Goal: Task Accomplishment & Management: Use online tool/utility

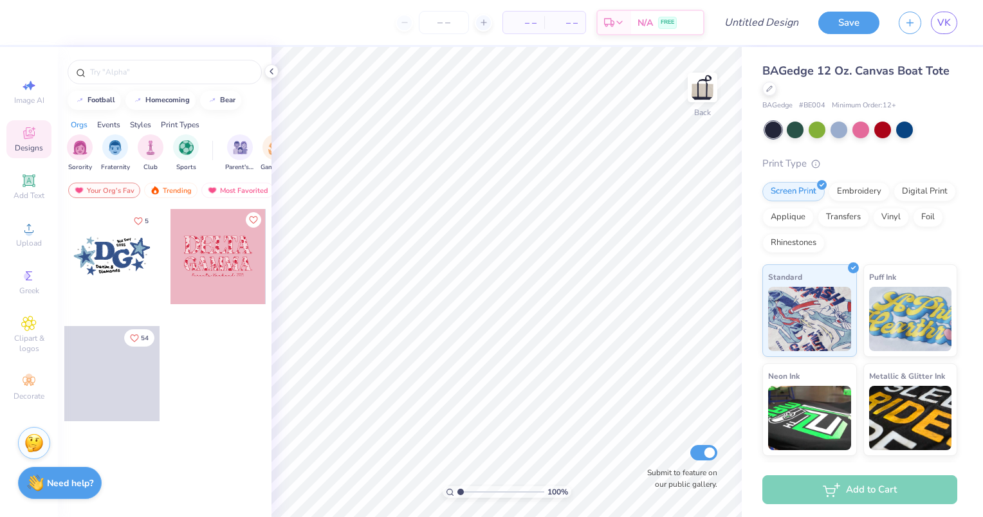
click at [113, 264] on div at bounding box center [111, 256] width 95 height 95
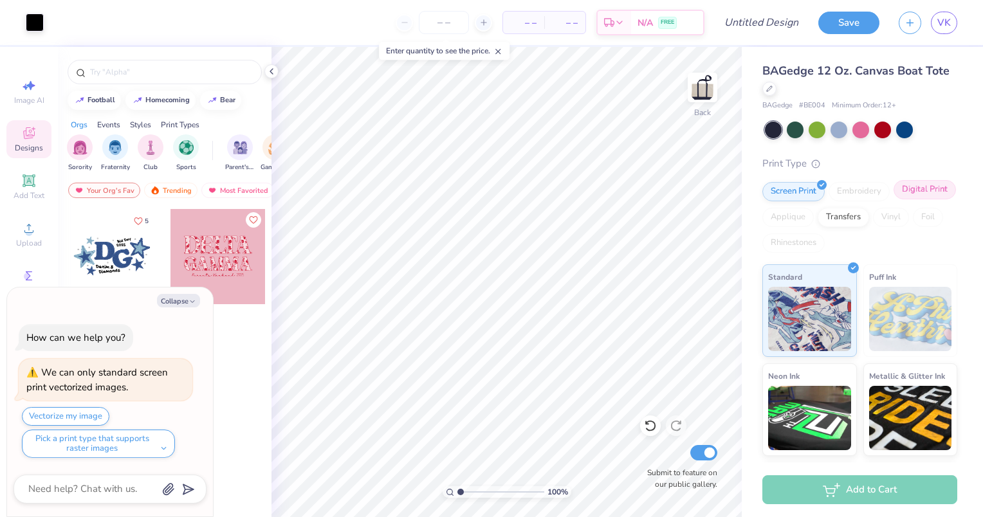
type textarea "x"
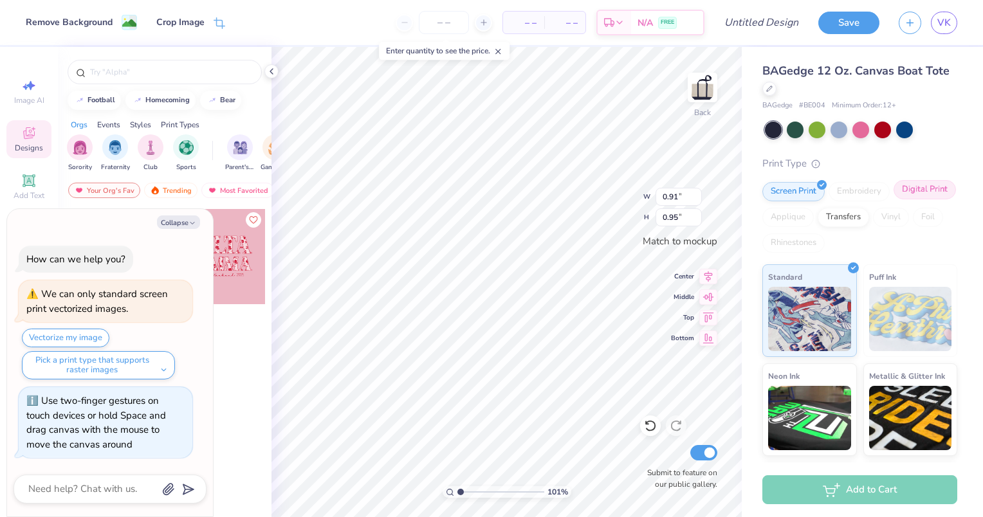
type input "1.00885963368119"
type textarea "x"
type input "1.7439802889779"
type textarea "x"
type input "1.7439802889779"
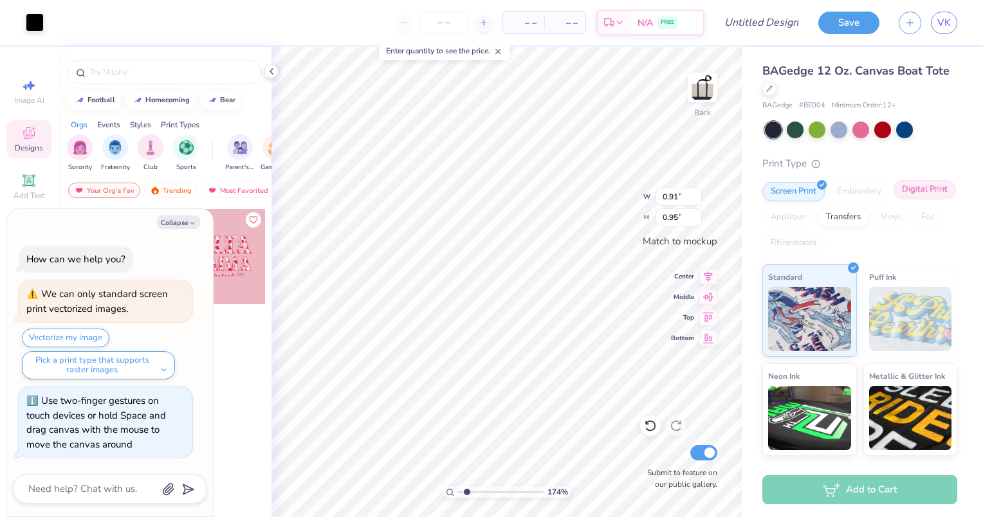
type textarea "x"
type input "0.97"
type input "0.21"
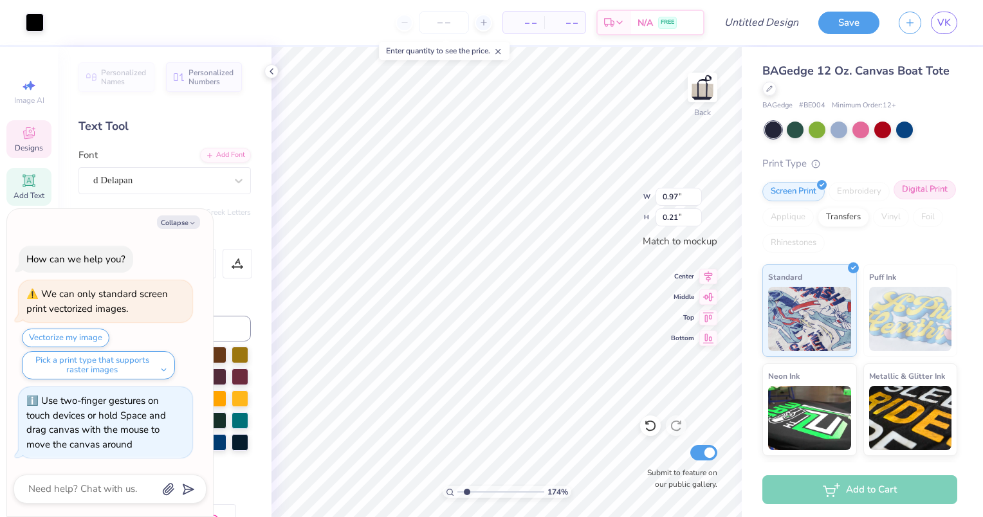
type textarea "x"
type input "1.7439802889779"
type textarea "x"
type input "1.7439802889779"
type textarea "x"
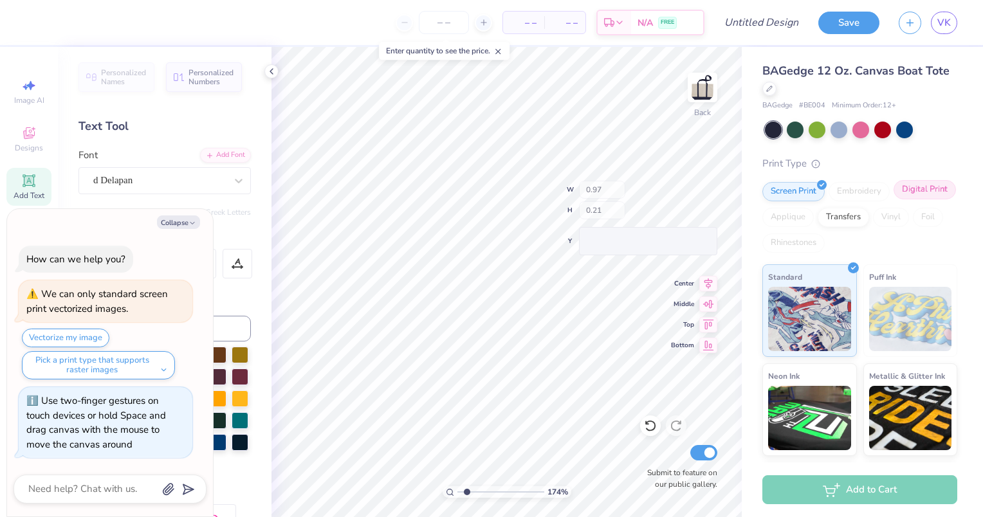
type input "1.7439802889779"
type textarea "x"
type input "1.7439802889779"
type textarea "x"
type input "1.7439802889779"
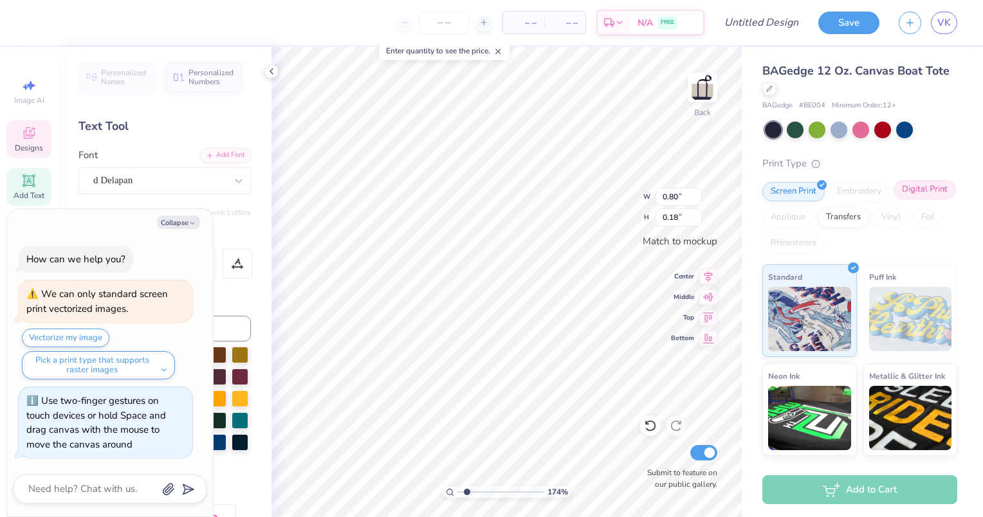
type textarea "x"
type input "1.7439802889779"
type textarea "x"
type input "1.7439802889779"
type textarea "x"
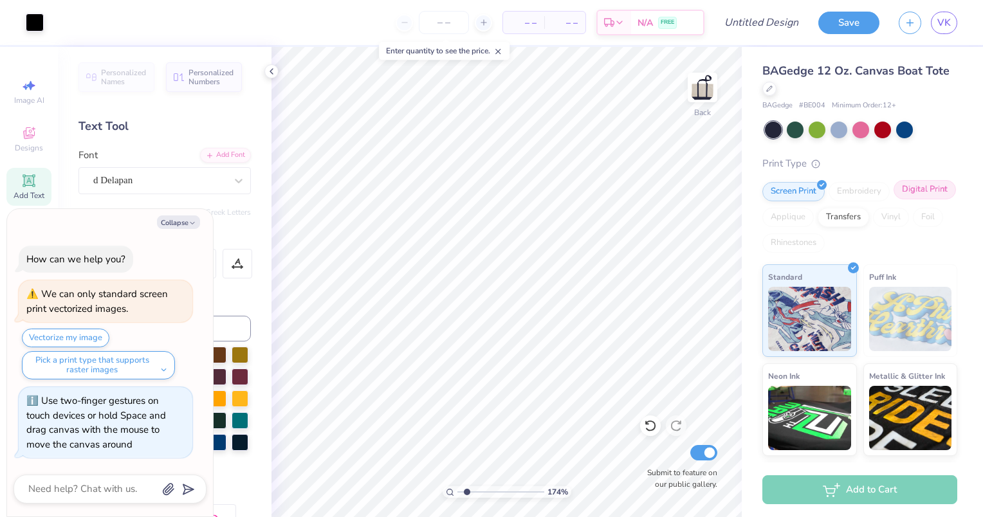
type input "1.7439802889779"
type textarea "x"
type input "1.7439802889779"
type textarea "x"
type input "1.7439802889779"
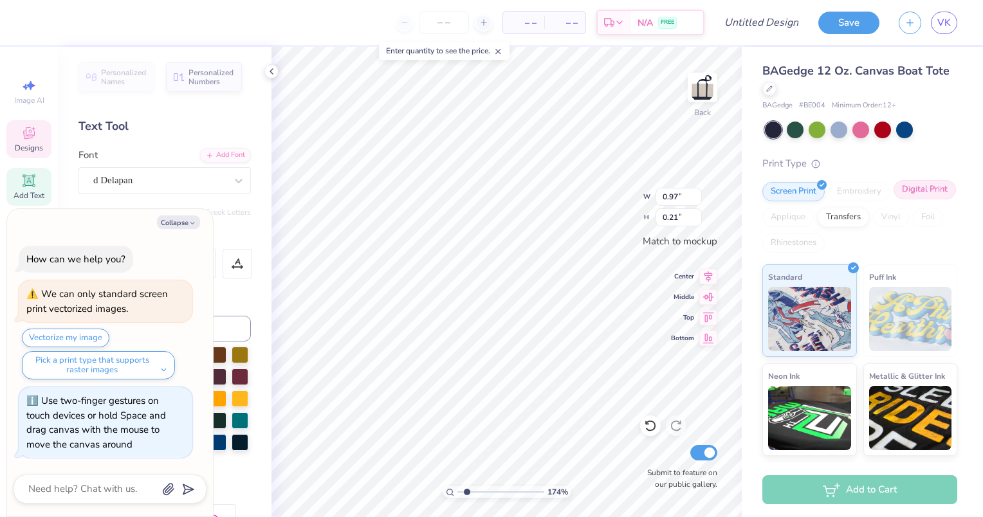
type textarea "x"
type input "1.7439802889779"
type textarea "x"
type input "1.7439802889779"
type textarea "x"
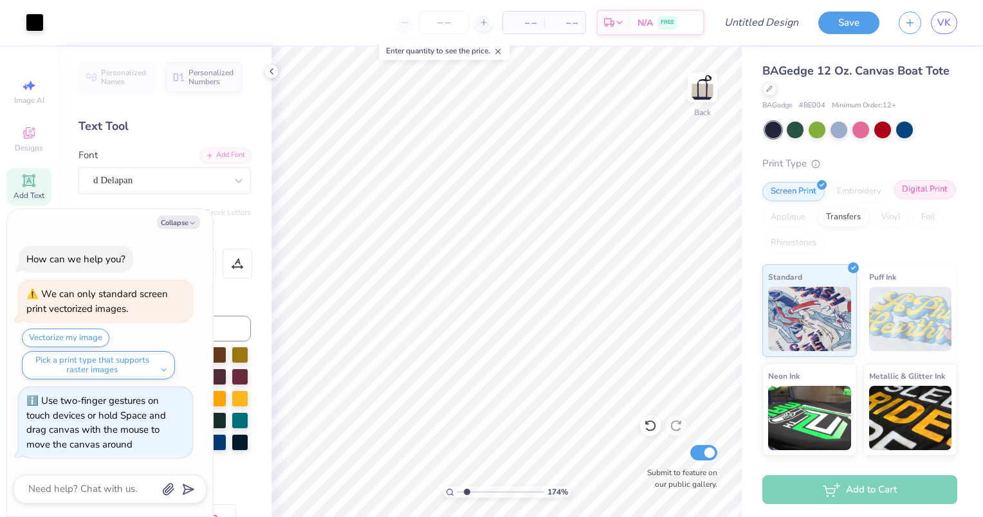
type input "1.7439802889779"
type textarea "x"
type input "1.7439802889779"
type textarea "x"
type input "1.7439802889779"
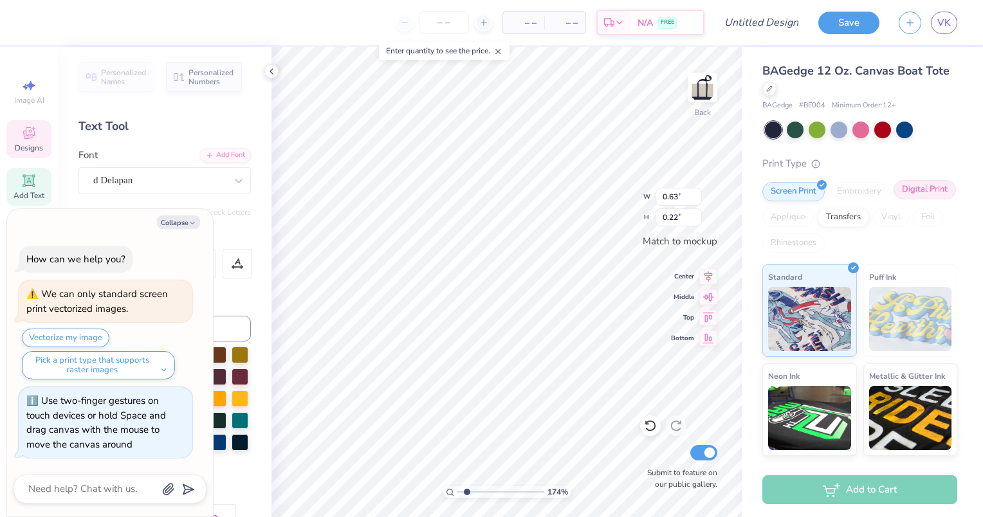
type textarea "x"
type input "1.7439802889779"
type textarea "x"
type input "1.7439802889779"
type textarea "x"
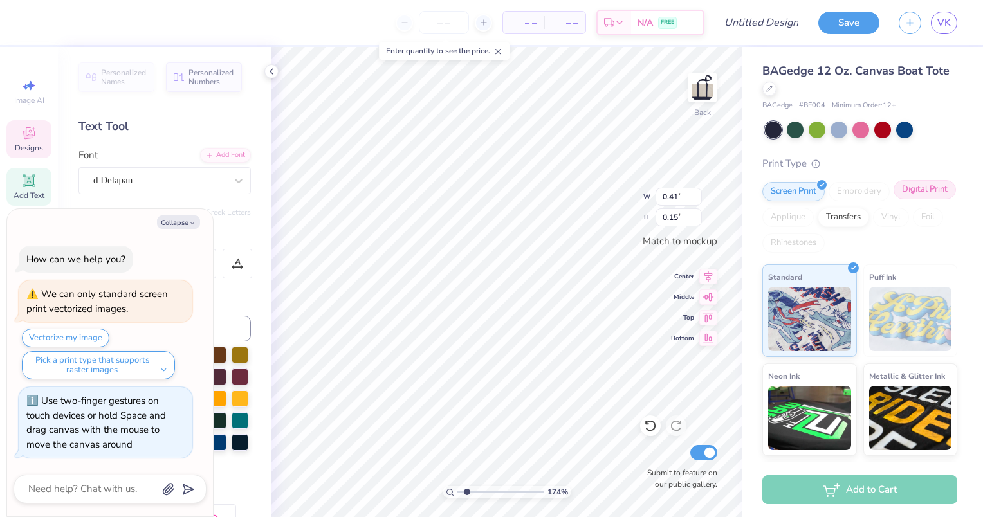
type input "1.7439802889779"
type textarea "x"
type input "1.7439802889779"
type textarea "x"
type input "1.7439802889779"
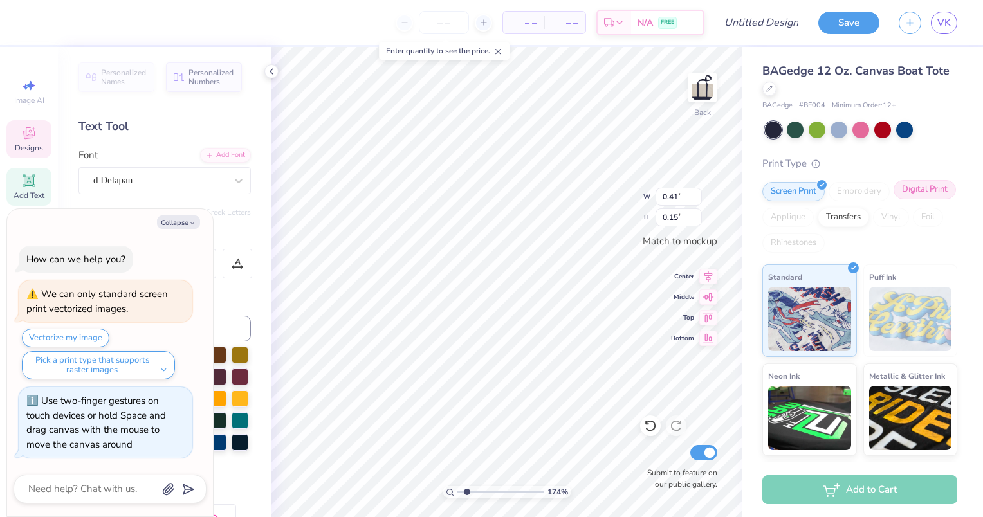
type textarea "x"
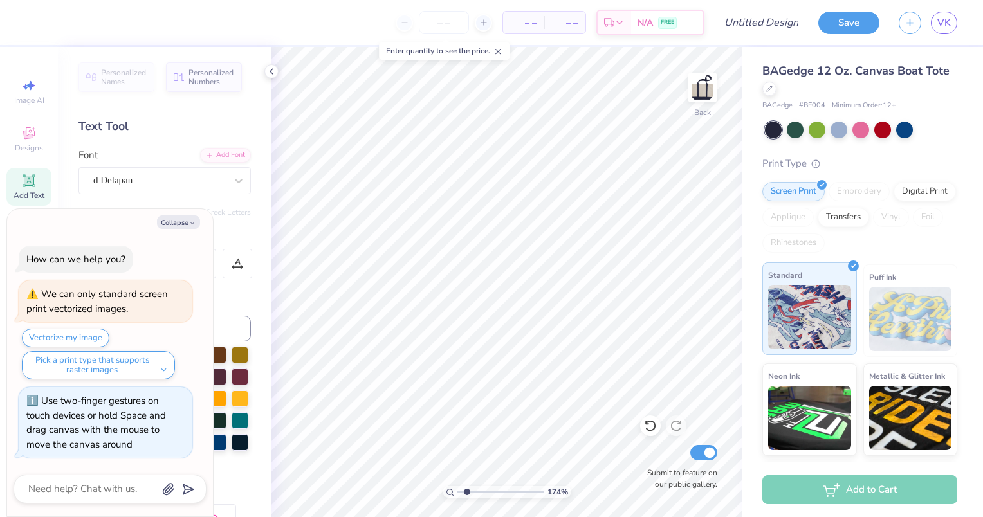
type input "1.7439802889779"
type textarea "x"
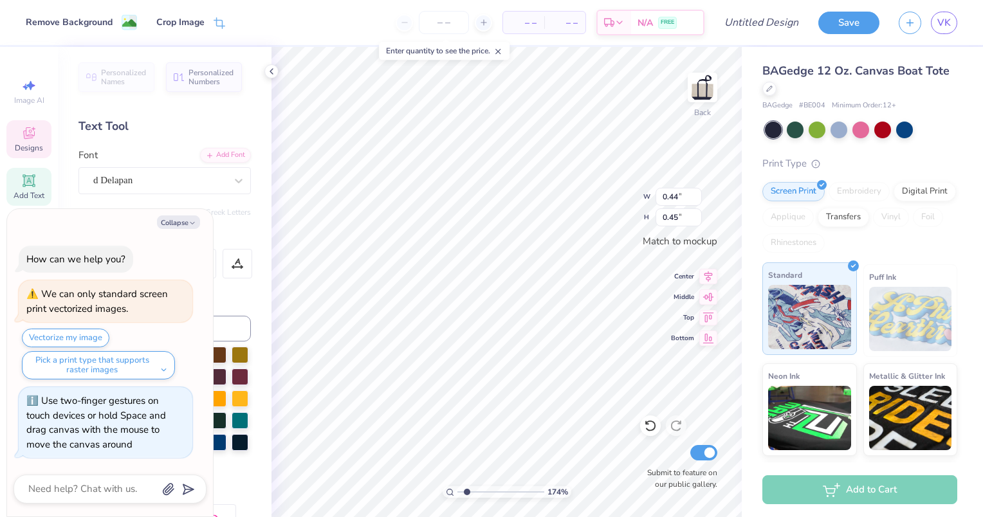
type input "1.7439802889779"
type textarea "x"
type input "1.7439802889779"
type textarea "x"
type input "1.7439802889779"
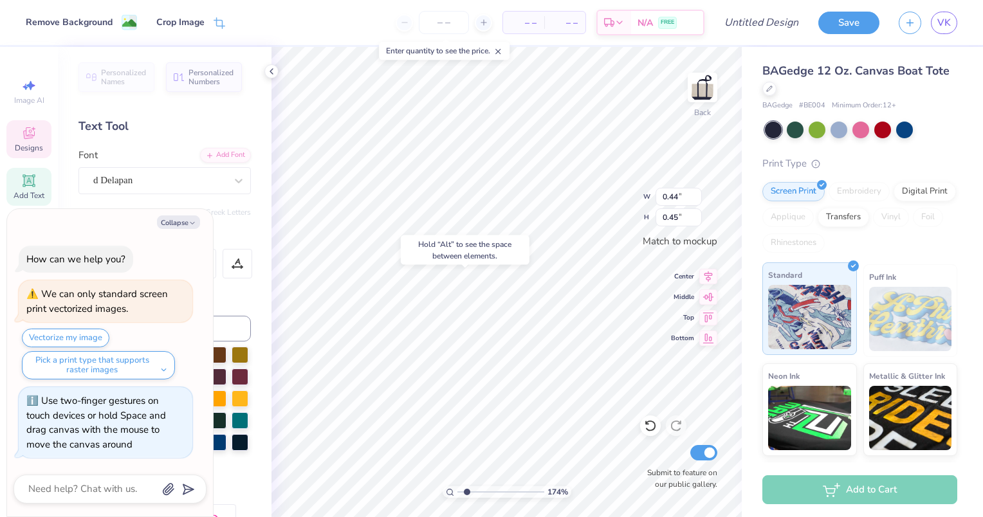
type textarea "x"
type input "1.7439802889779"
type textarea "x"
type input "1.7439802889779"
type textarea "x"
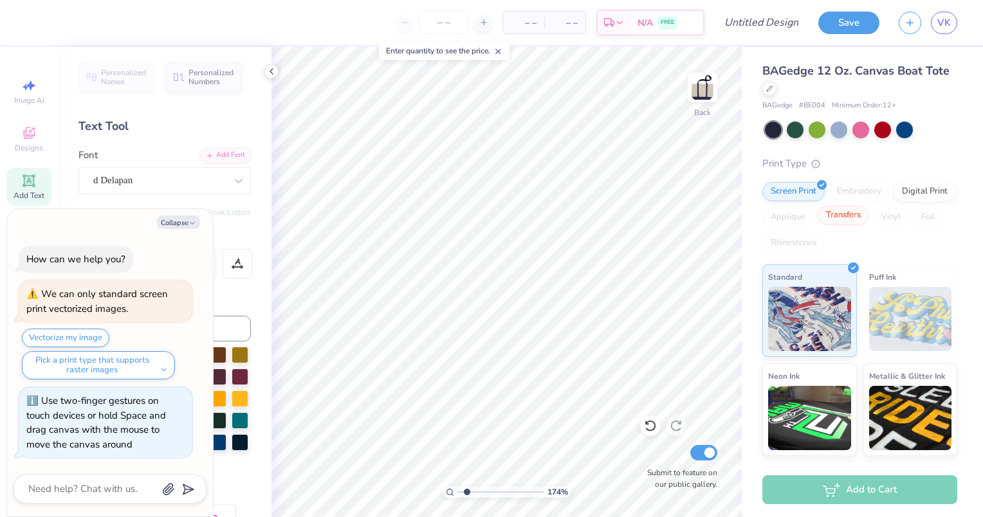
click at [869, 219] on div "Transfers" at bounding box center [843, 215] width 51 height 19
type input "1.7439802889779"
type textarea "x"
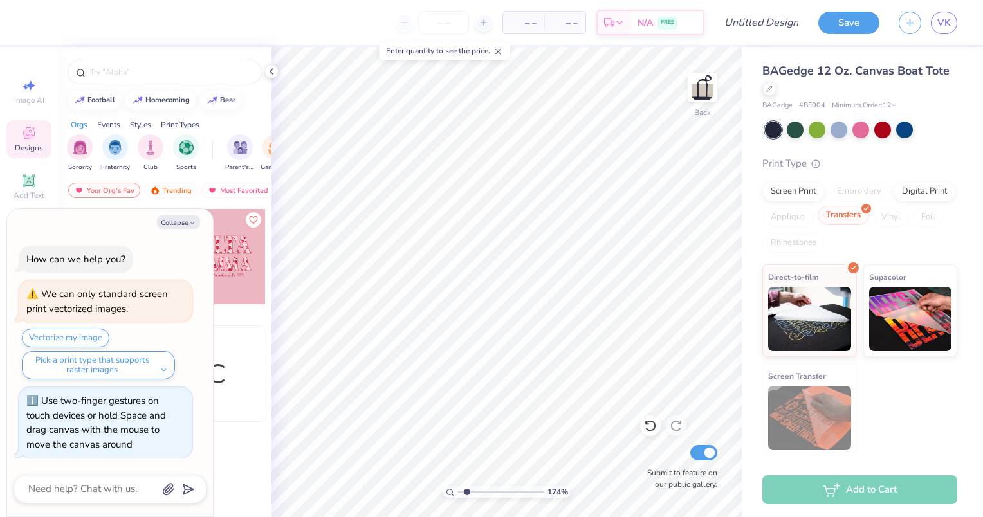
type input "1.7439802889779"
type textarea "x"
type input "1.7439802889779"
type textarea "x"
type input "1.7439802889779"
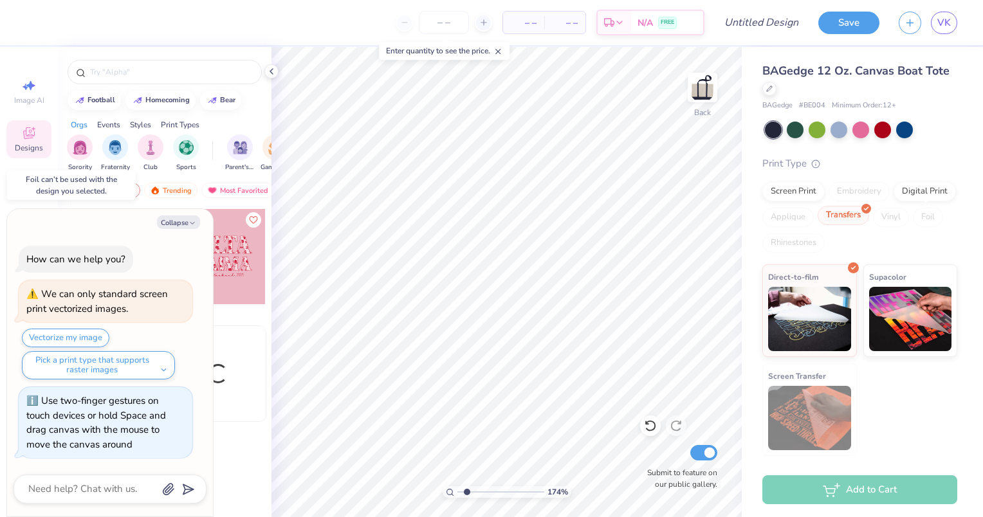
type textarea "x"
type input "1.7439802889779"
type textarea "x"
click at [922, 190] on div "Digital Print" at bounding box center [925, 189] width 62 height 19
type input "1.7439802889779"
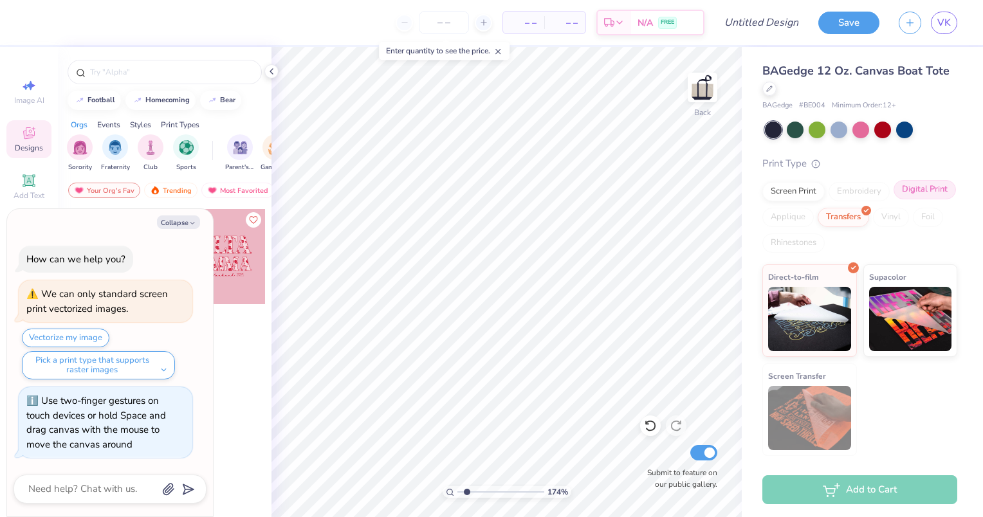
type textarea "x"
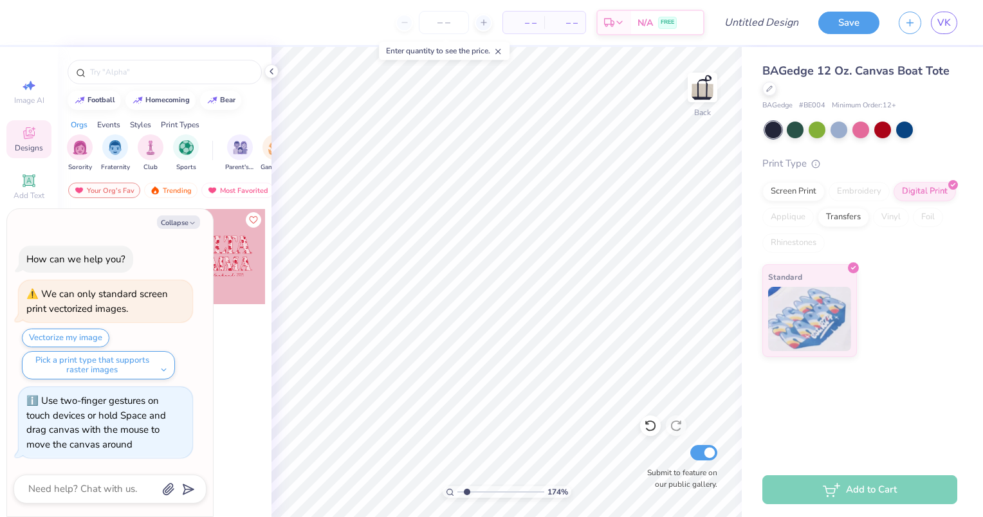
type input "1.7439802889779"
type textarea "x"
type input "1.7439802889779"
type textarea "x"
type input "1.7439802889779"
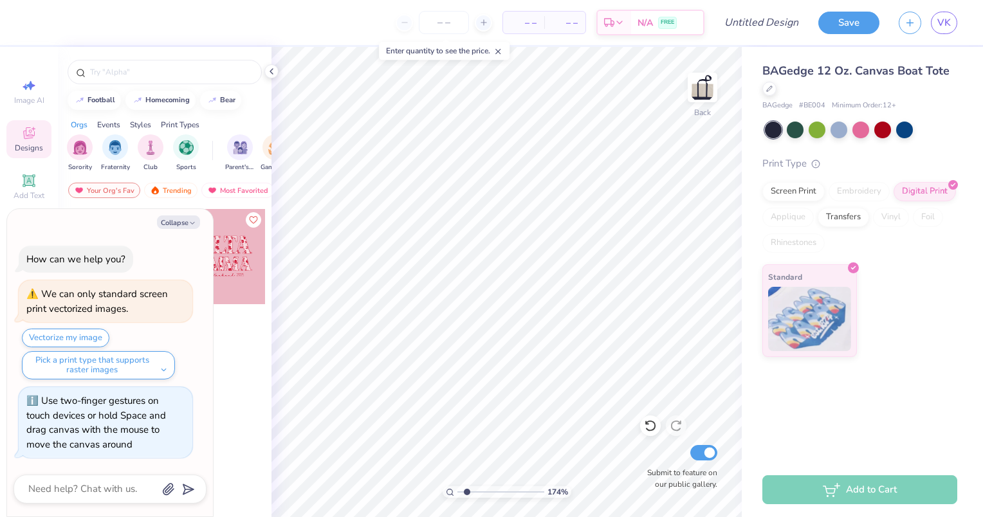
type textarea "x"
type input "1.7439802889779"
type textarea "x"
click at [803, 192] on div "Screen Print" at bounding box center [793, 189] width 62 height 19
type input "1.7439802889779"
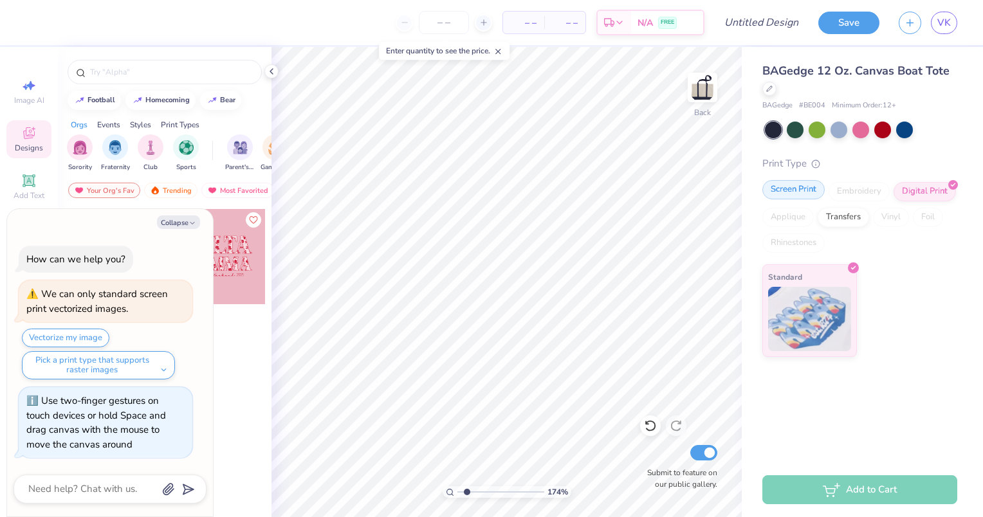
type textarea "x"
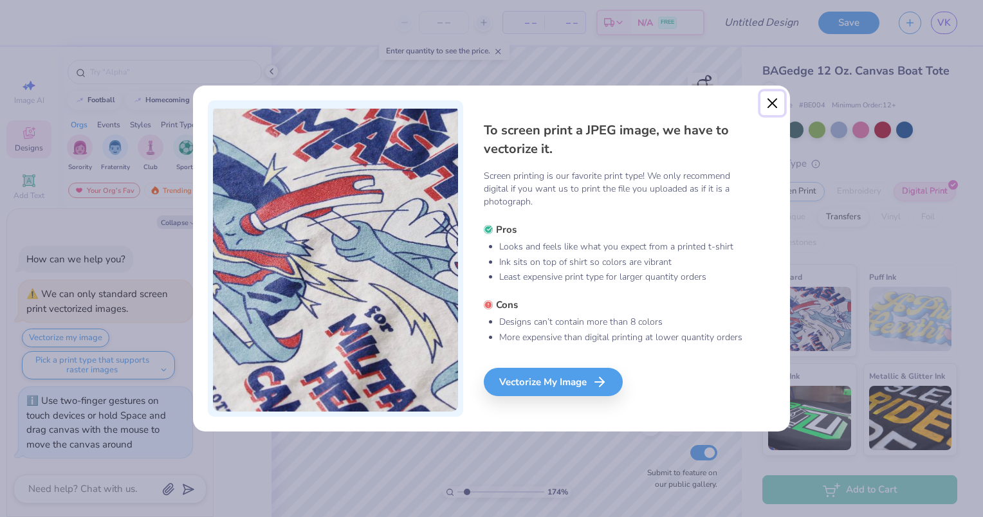
click at [768, 102] on button "Close" at bounding box center [772, 103] width 24 height 24
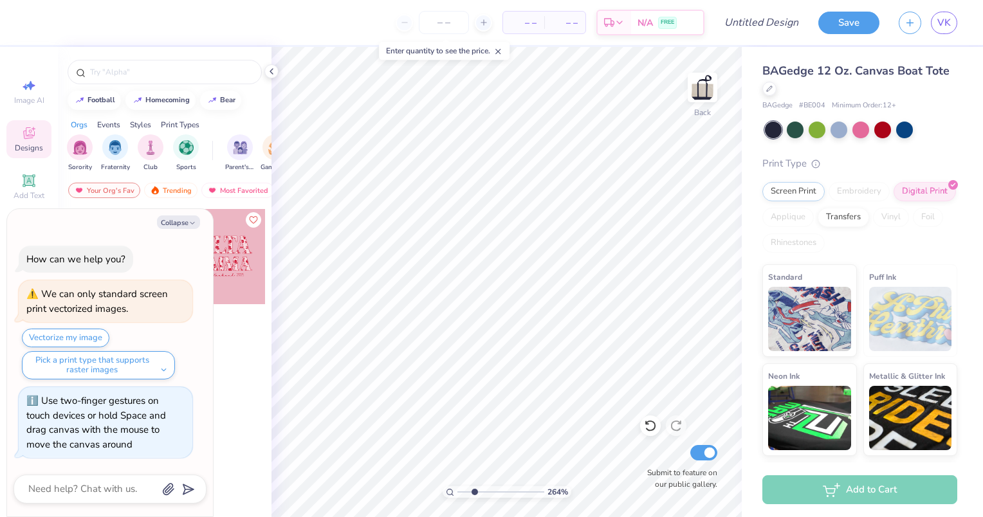
type input "2.64079519108874"
type textarea "x"
type input "2.64079519108874"
type textarea "x"
type input "2.64079519108874"
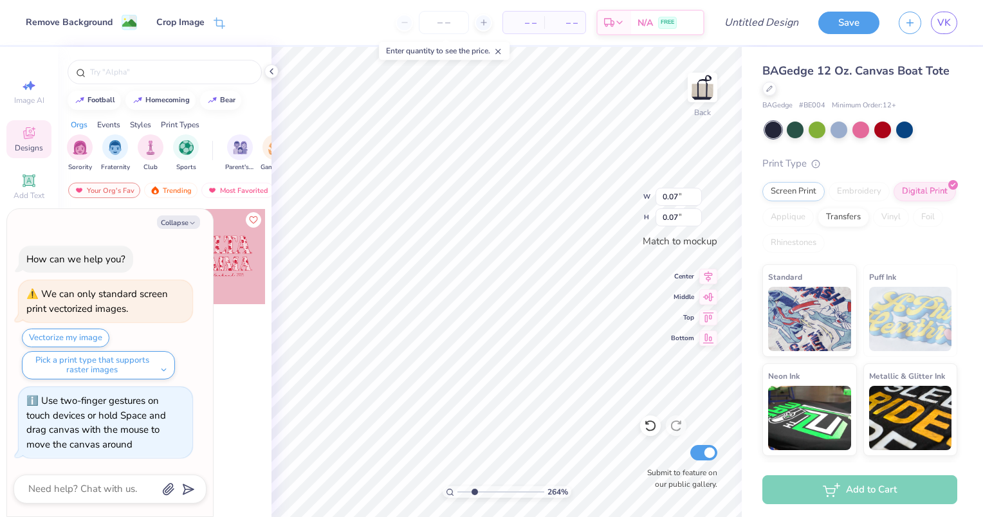
type textarea "x"
type input "2.64079519108874"
type textarea "x"
type input "2.64079519108874"
type textarea "x"
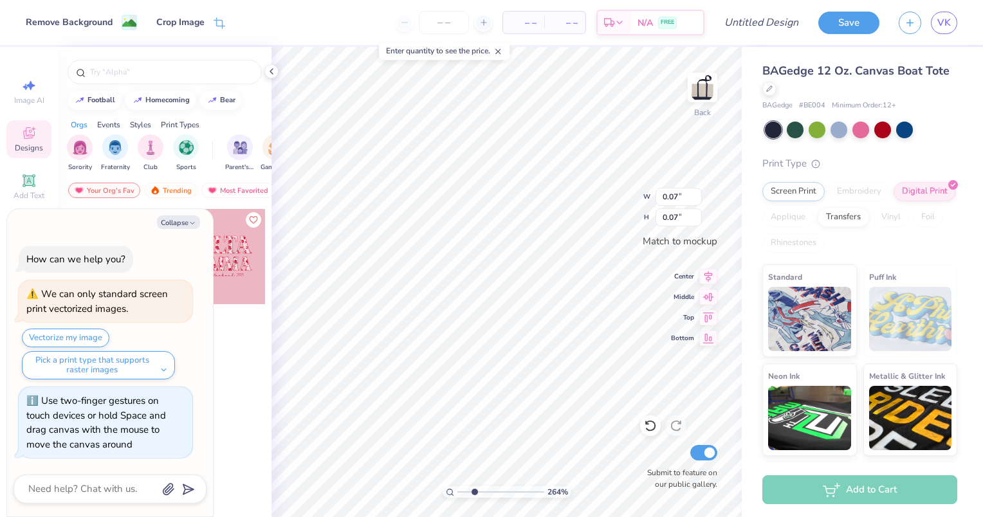
type input "2.64079519108874"
type textarea "x"
type input "2.64079519108874"
type textarea "x"
type input "2.64079519108874"
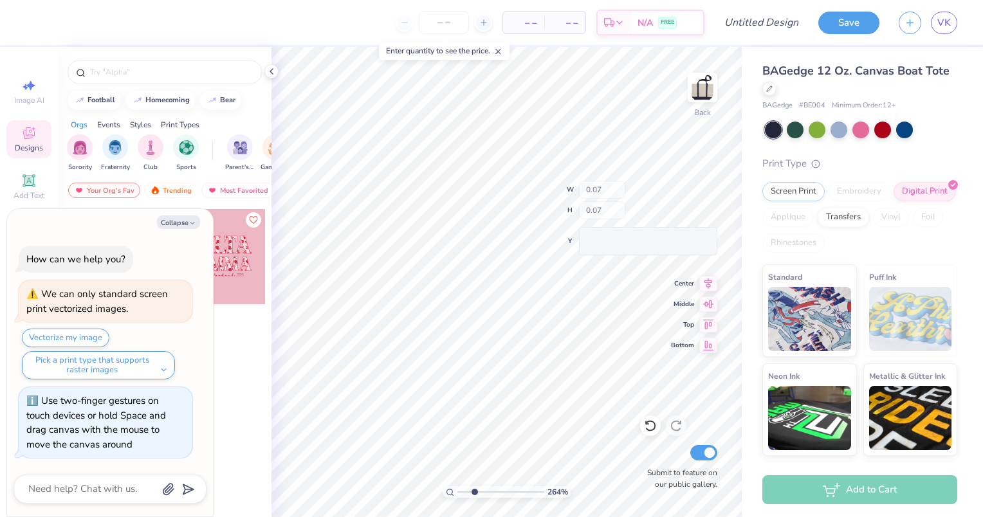
type textarea "x"
type input "2.64079519108874"
type textarea "x"
type input "2.64079519108874"
type textarea "x"
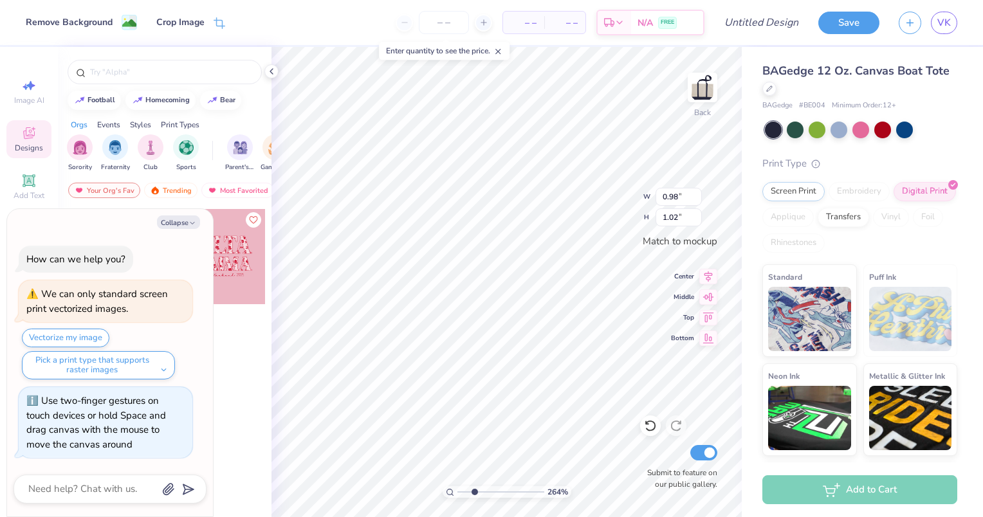
type input "2.64079519108874"
type textarea "x"
type input "2.64079519108874"
type textarea "x"
click at [648, 424] on icon at bounding box center [650, 425] width 13 height 13
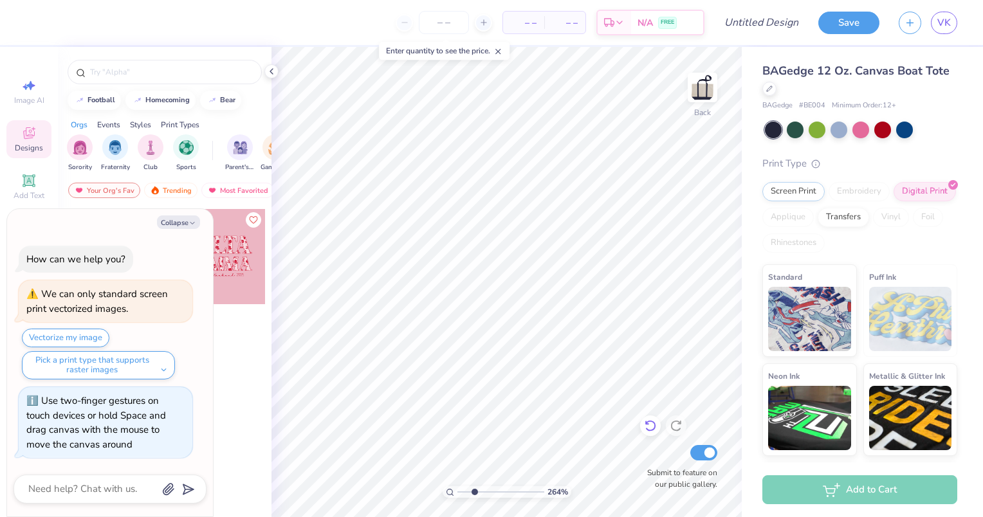
type input "2.64079519108874"
type textarea "x"
type input "2.64079519108874"
type textarea "x"
type input "2.64079519108874"
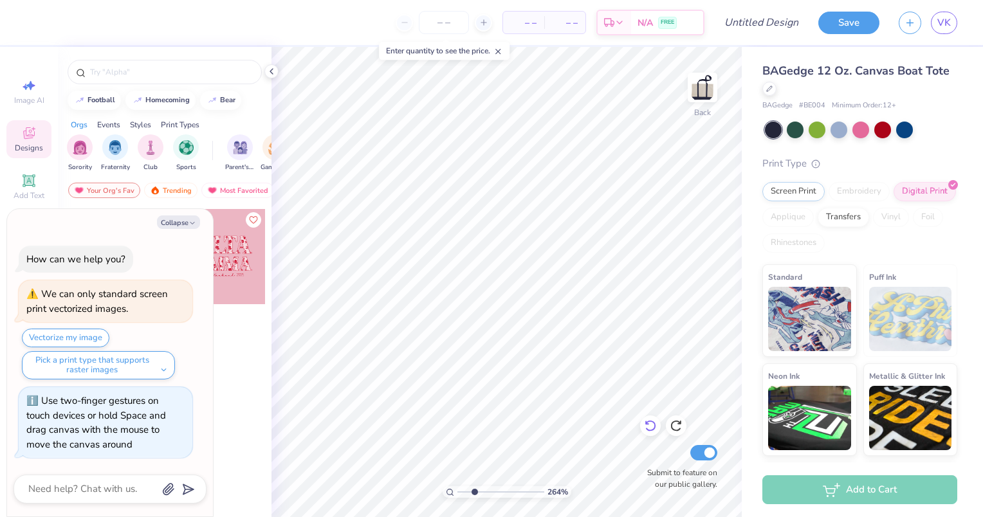
type textarea "x"
type input "2.64079519108874"
type textarea "x"
type input "2.64079519108874"
type textarea "x"
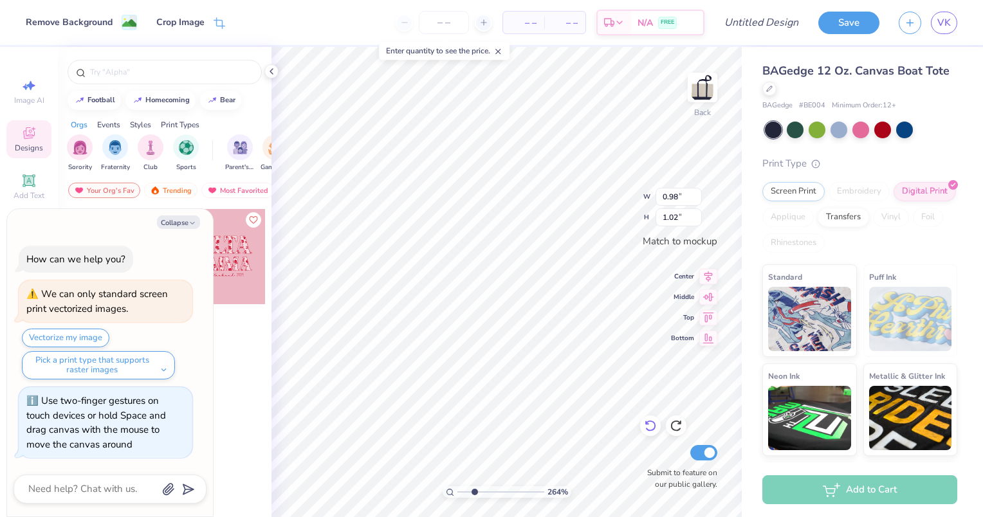
type input "0.07"
type input "2.64079519108874"
type textarea "x"
type input "2.64079519108874"
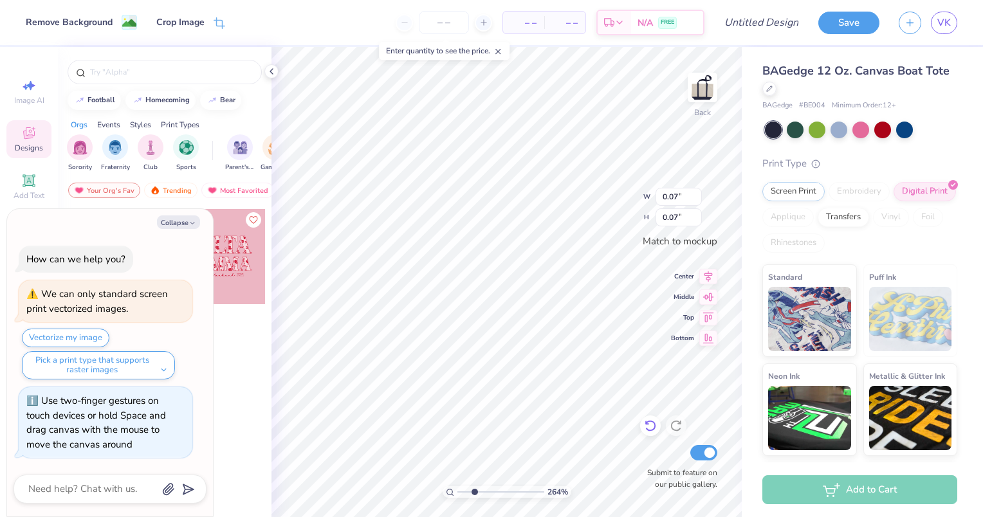
type textarea "x"
type input "2.64079519108874"
type textarea "x"
type input "2.64079519108874"
type textarea "x"
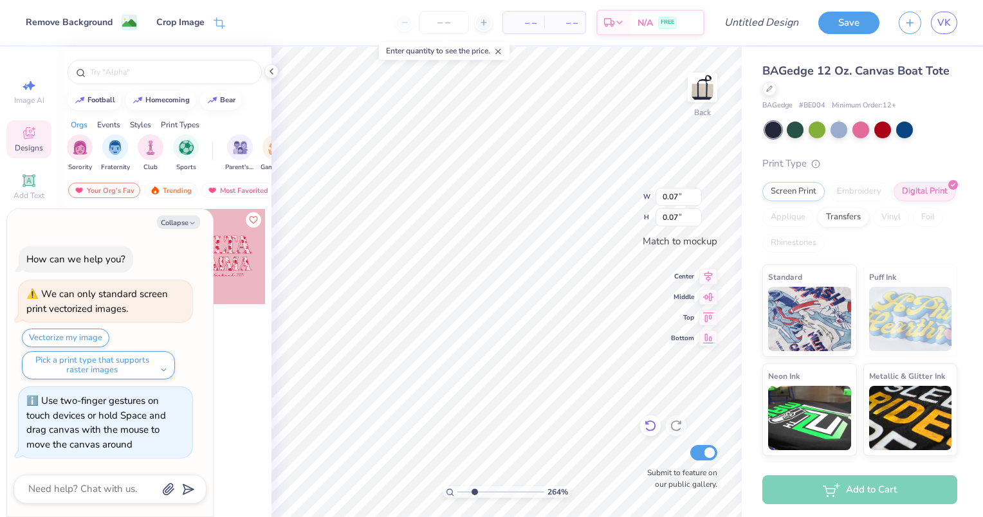
type input "2.64079519108874"
type textarea "x"
type input "2.64079519108874"
type textarea "x"
type input "2.64079519108874"
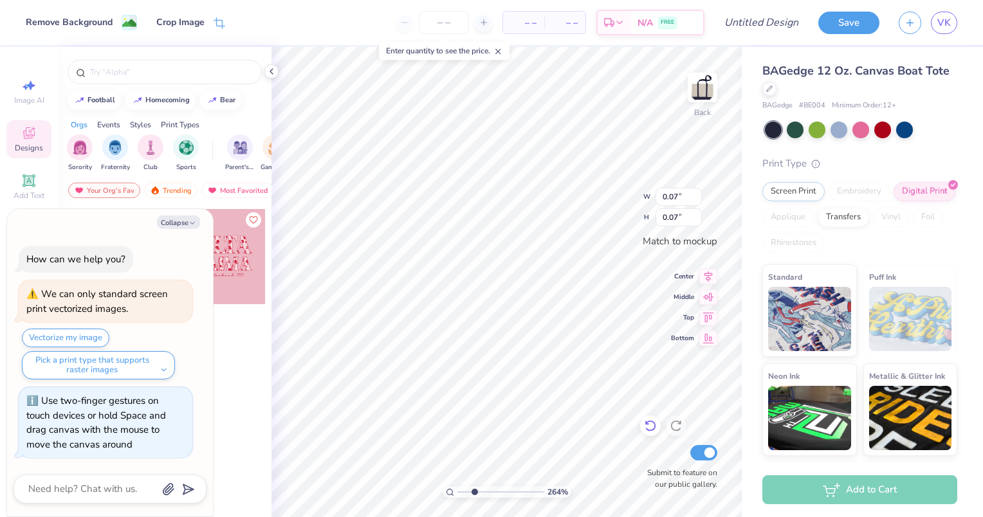
type textarea "x"
type input "2.64079519108874"
type textarea "x"
type input "2.64079519108874"
type textarea "x"
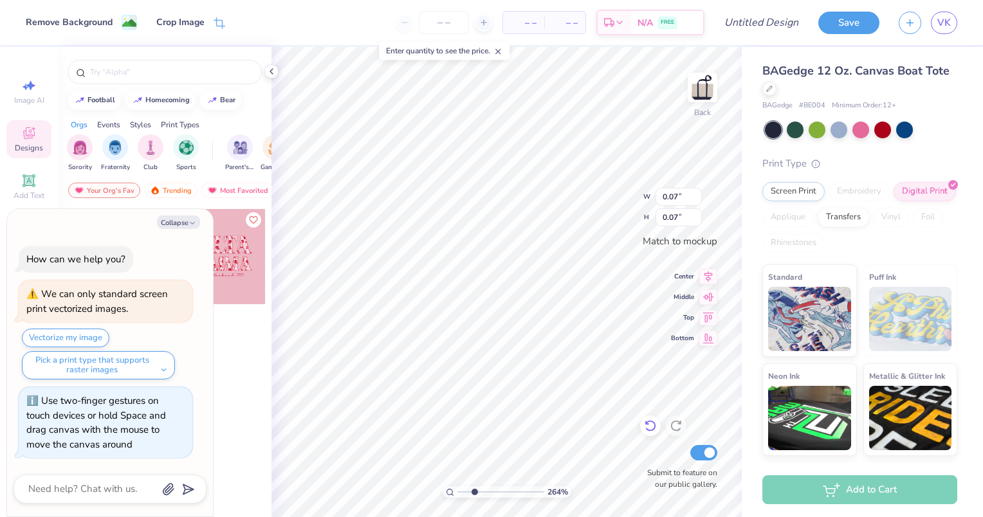
type input "2.64079519108874"
type textarea "x"
type input "2.64079519108874"
type textarea "x"
type input "2.64079519108874"
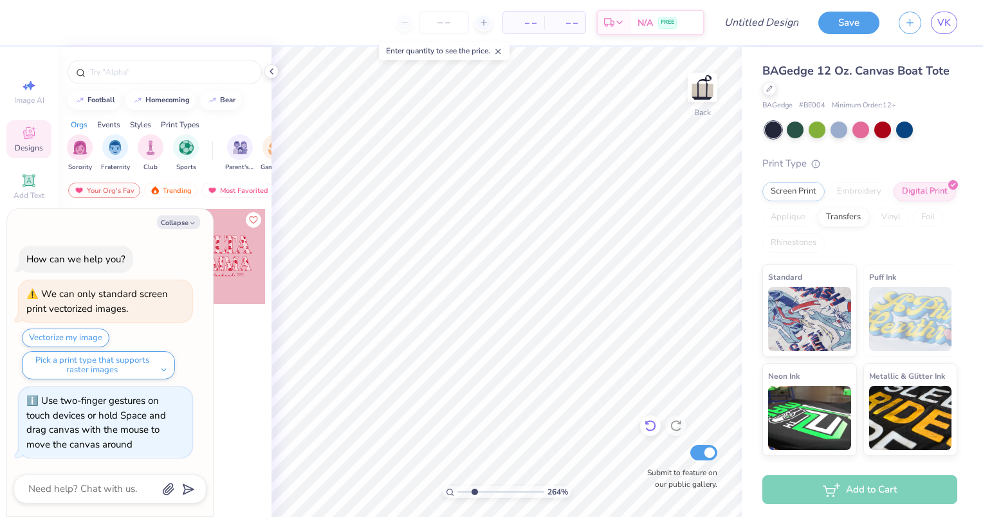
type textarea "x"
type input "2.64079519108874"
type textarea "x"
type input "2.64079519108874"
type textarea "x"
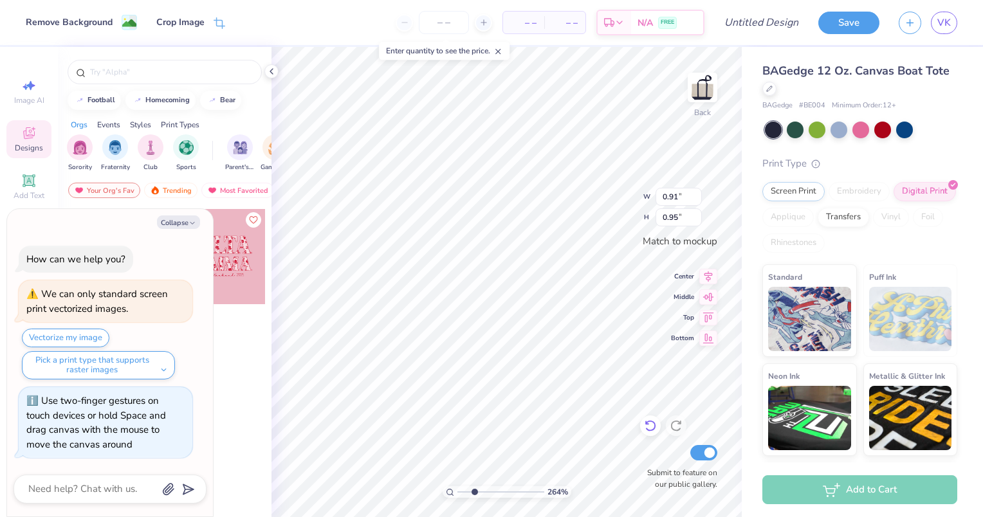
type input "2.64079519108874"
type textarea "x"
type input "2.64079519108874"
type textarea "x"
type input "2.64079519108874"
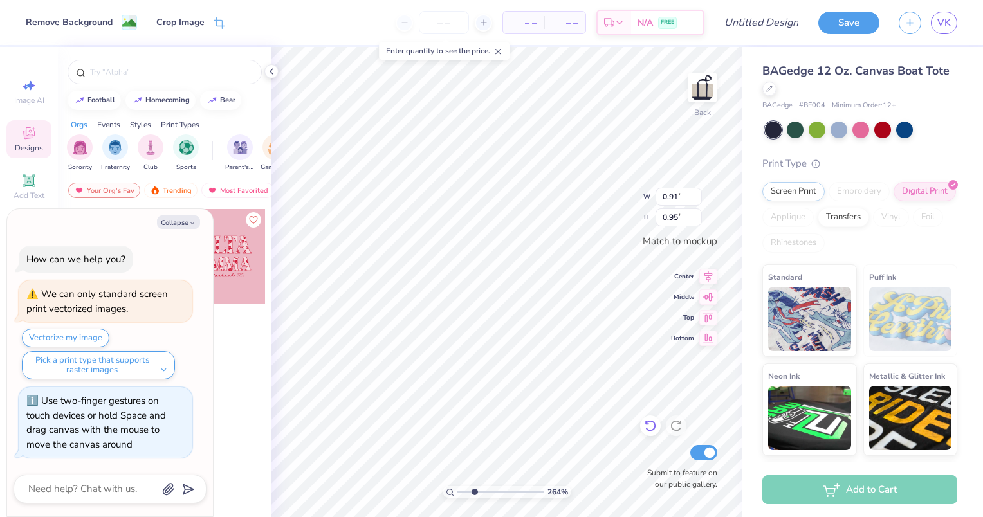
type textarea "x"
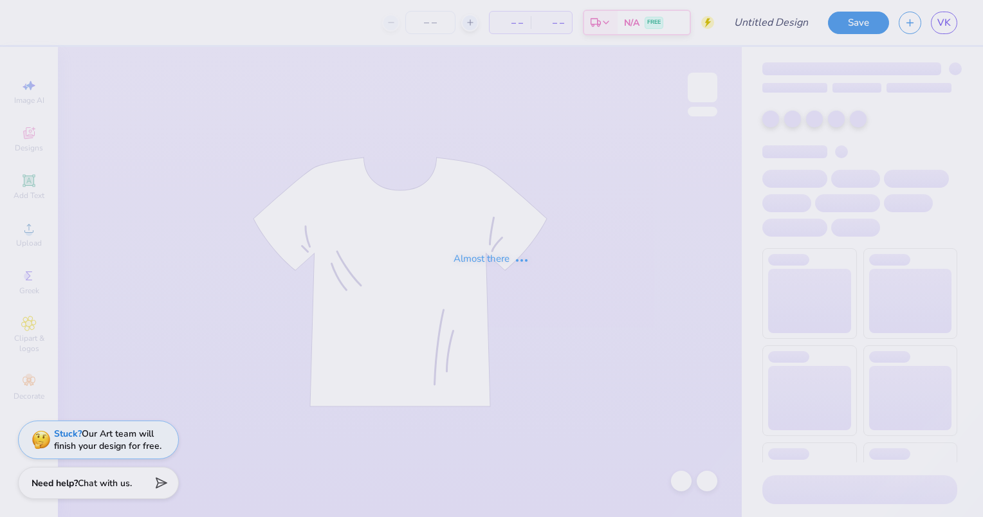
type input "fall 2026 bottoms"
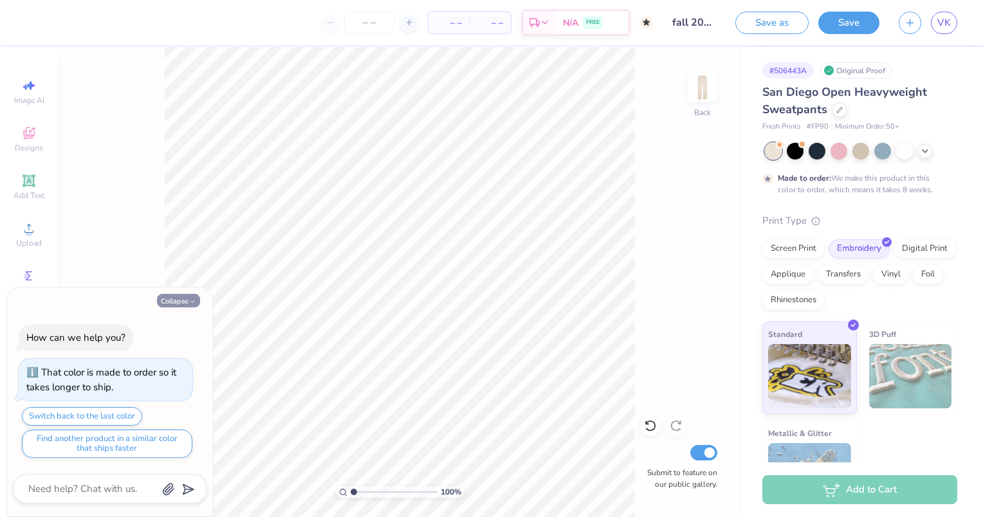
click at [183, 304] on button "Collapse" at bounding box center [178, 301] width 43 height 14
type textarea "x"
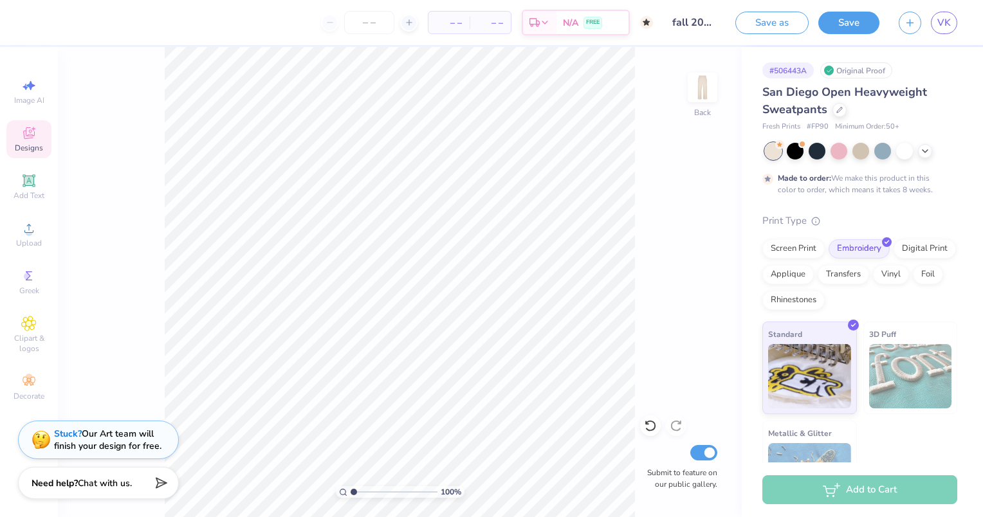
click at [24, 144] on span "Designs" at bounding box center [29, 148] width 28 height 10
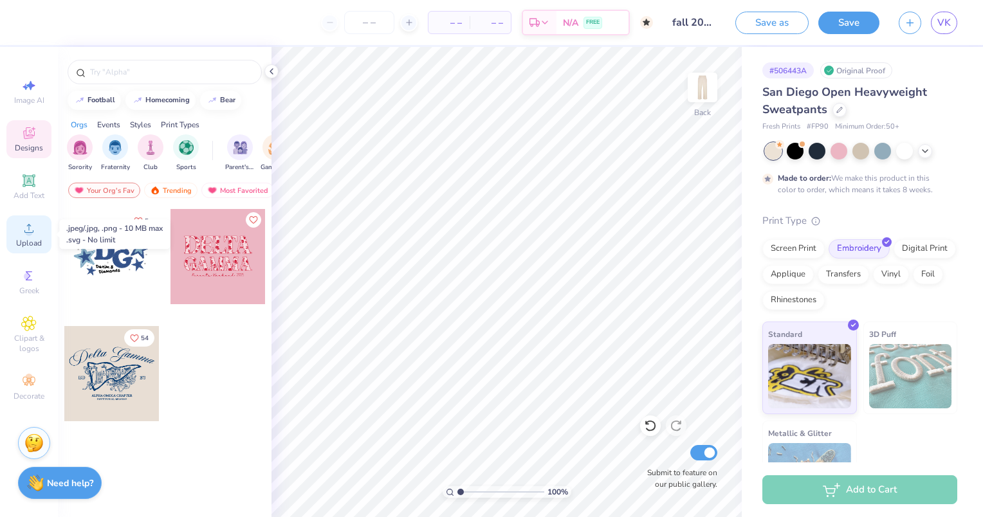
click at [26, 232] on circle at bounding box center [28, 232] width 7 height 7
click at [23, 179] on icon at bounding box center [28, 180] width 15 height 15
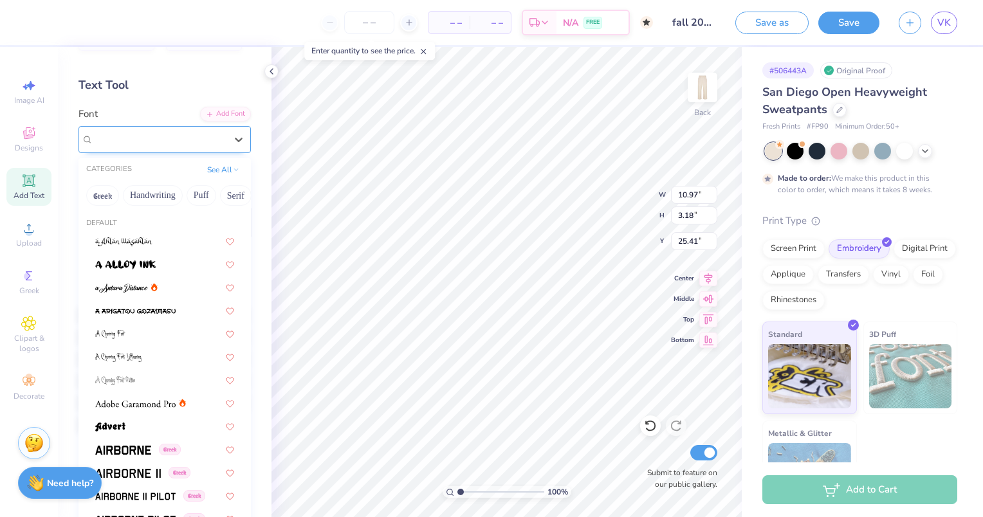
scroll to position [15, 0]
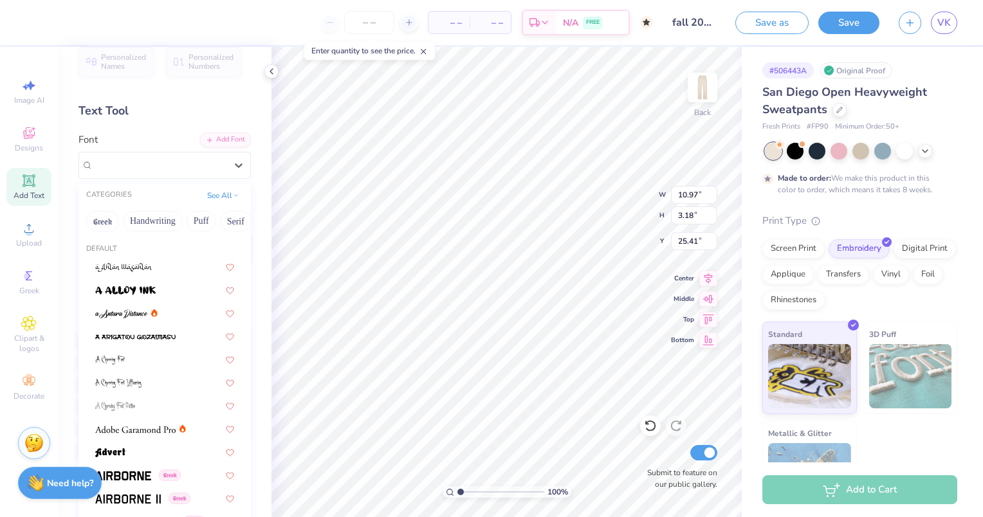
drag, startPoint x: 145, startPoint y: 176, endPoint x: 126, endPoint y: 198, distance: 28.7
click at [126, 198] on div "CATEGORIES" at bounding box center [109, 195] width 46 height 11
drag, startPoint x: 211, startPoint y: 221, endPoint x: 134, endPoint y: 221, distance: 77.2
click at [134, 221] on div "Greek Handwriting Puff Serif Bold Calligraphy Retro Sans Serif Minimal Fantasy …" at bounding box center [164, 221] width 172 height 28
click at [204, 196] on button "See All" at bounding box center [223, 194] width 40 height 13
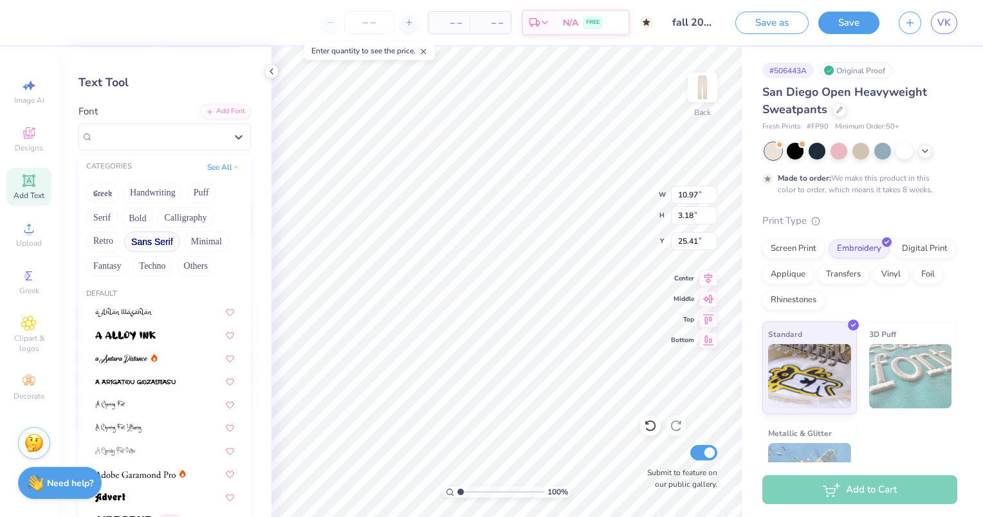
scroll to position [43, 0]
click at [177, 222] on button "Calligraphy" at bounding box center [185, 218] width 57 height 21
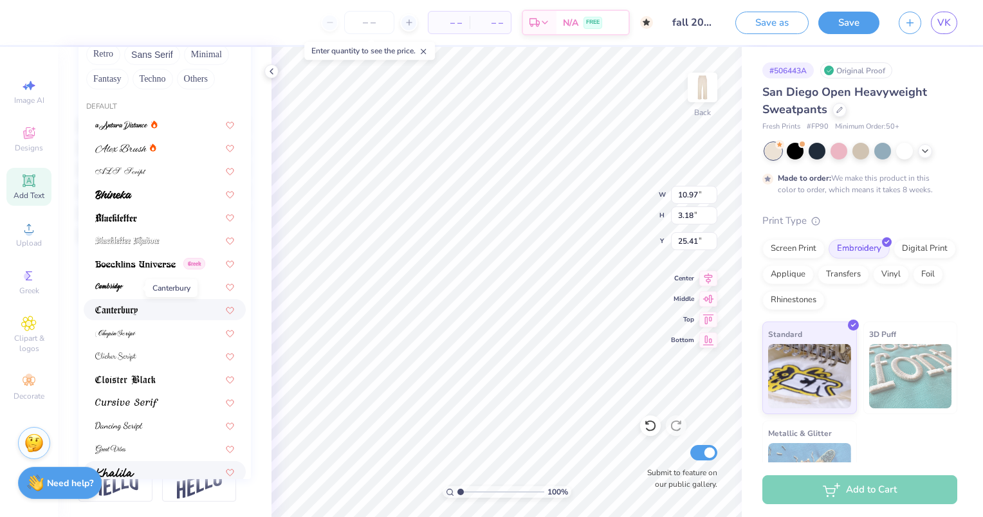
scroll to position [0, 0]
